Goal: Task Accomplishment & Management: Use online tool/utility

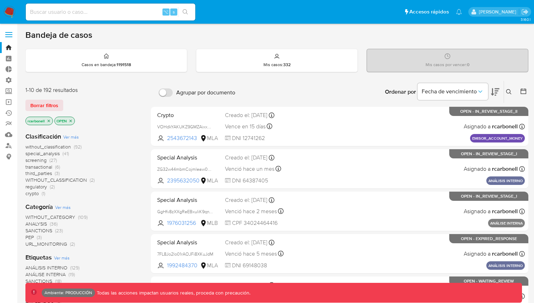
click at [7, 35] on span at bounding box center [8, 34] width 7 height 1
click at [0, 0] on input "checkbox" at bounding box center [0, 0] width 0 height 0
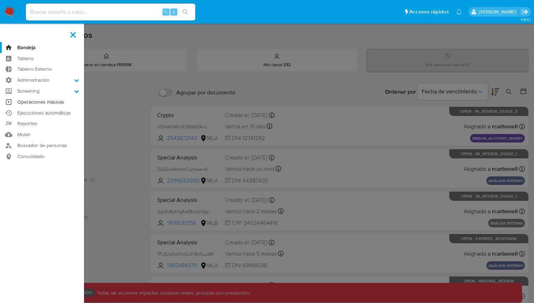
click at [39, 103] on link "Operaciones masivas" at bounding box center [42, 101] width 84 height 11
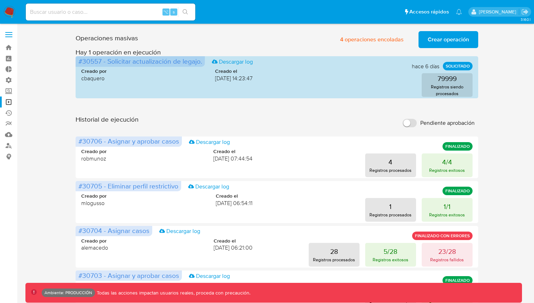
click at [285, 117] on div "Historial de ejecución Pendiente aprobación" at bounding box center [277, 123] width 403 height 16
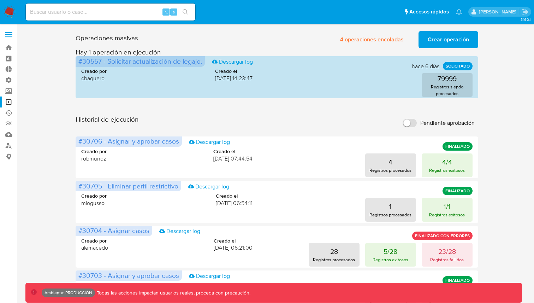
click at [418, 123] on label "Pendiente aprobación" at bounding box center [438, 123] width 79 height 16
click at [417, 123] on input "Pendiente aprobación" at bounding box center [410, 123] width 14 height 8
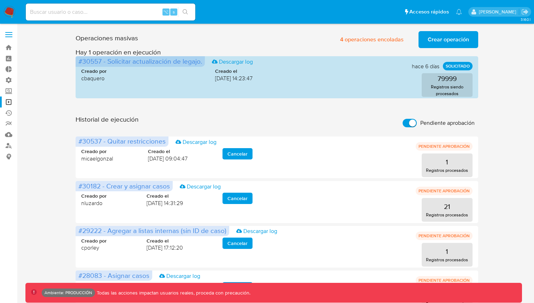
click at [407, 123] on input "Pendiente aprobación" at bounding box center [410, 123] width 14 height 8
checkbox input "false"
